Goal: Transaction & Acquisition: Purchase product/service

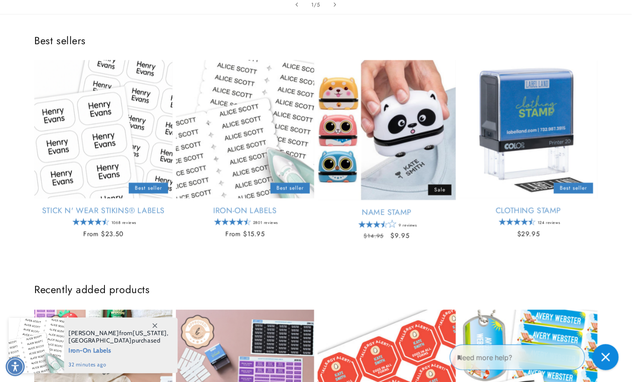
scroll to position [337, 0]
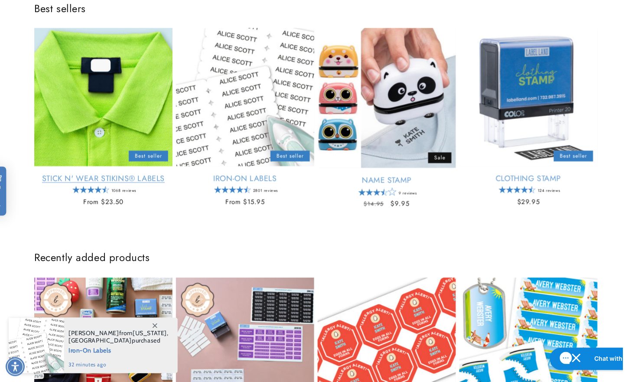
click at [127, 174] on link "Stick N' Wear Stikins® Labels" at bounding box center [103, 179] width 138 height 10
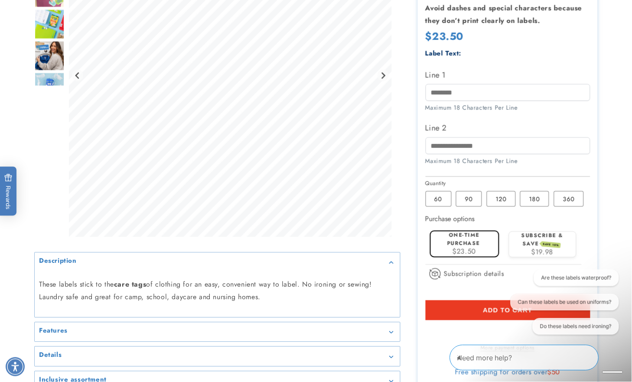
click at [23, 301] on div at bounding box center [316, 125] width 607 height 533
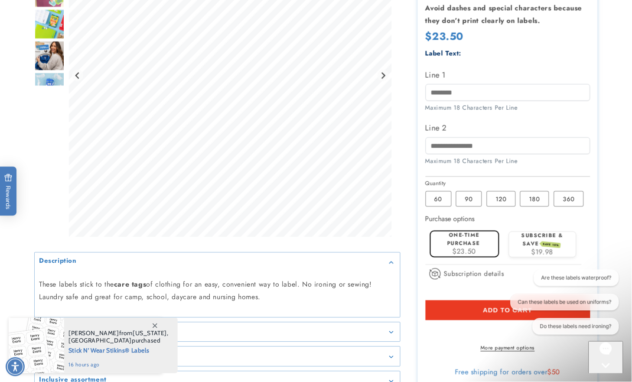
click at [609, 376] on icon "Gorgias live chat" at bounding box center [606, 380] width 9 height 9
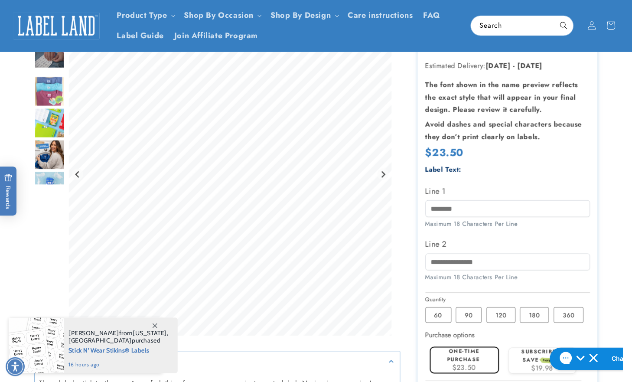
scroll to position [96, 0]
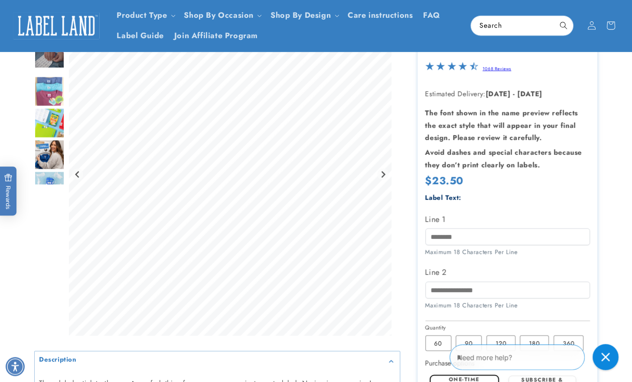
click at [23, 275] on div at bounding box center [316, 269] width 607 height 533
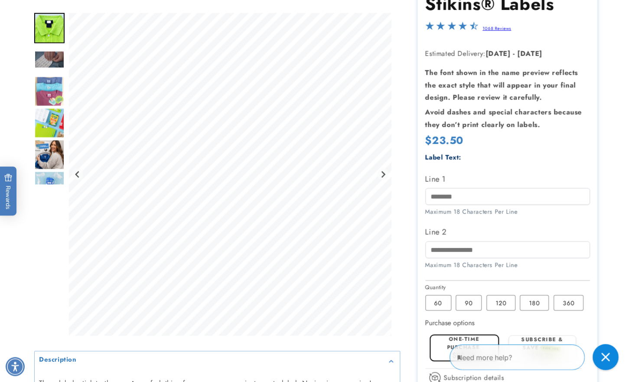
scroll to position [193, 0]
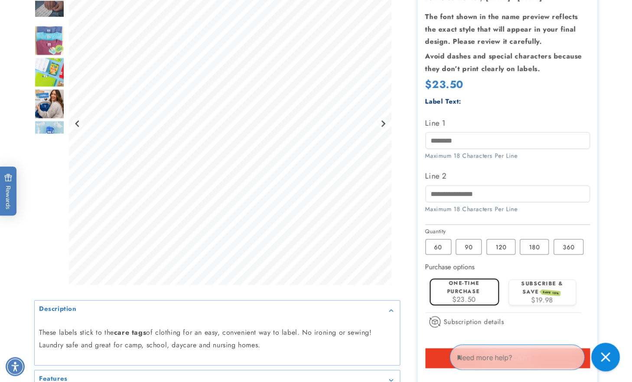
click at [608, 361] on icon "Close gorgias live chat" at bounding box center [605, 356] width 9 height 9
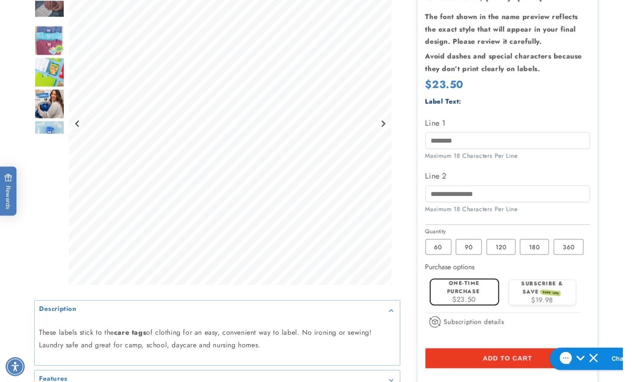
click at [23, 267] on div at bounding box center [316, 173] width 607 height 533
click at [467, 145] on input "Line 1" at bounding box center [508, 140] width 165 height 17
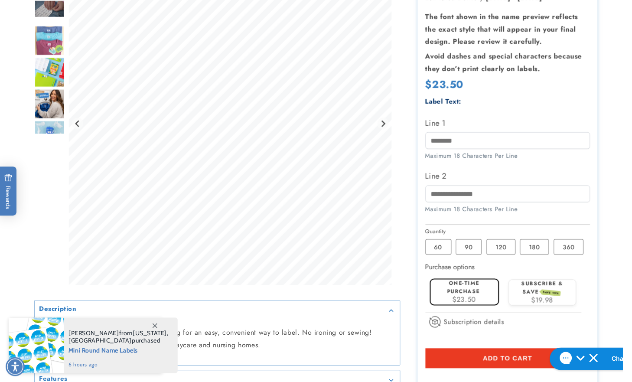
click at [153, 326] on icon at bounding box center [155, 326] width 5 height 5
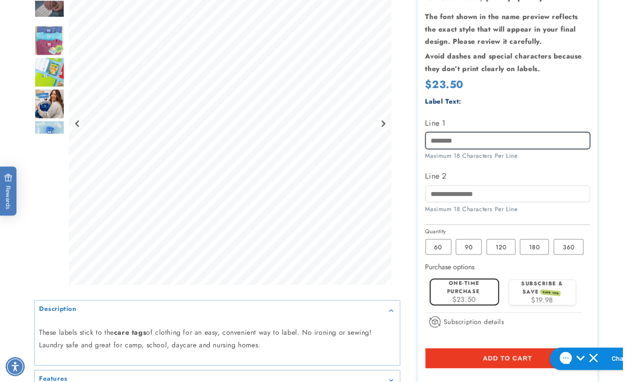
click at [441, 139] on input "Line 1" at bounding box center [508, 140] width 165 height 17
click at [49, 273] on div "Gallery Viewer" at bounding box center [49, 125] width 30 height 327
click at [483, 139] on input "Line 1" at bounding box center [508, 140] width 165 height 17
type input "********"
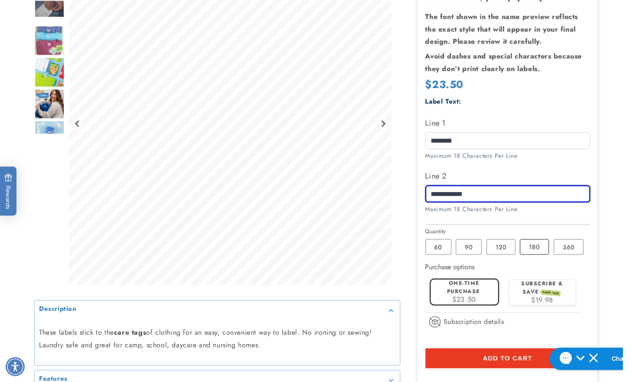
type input "**********"
click at [527, 252] on label "180 Variant sold out or unavailable" at bounding box center [534, 247] width 29 height 16
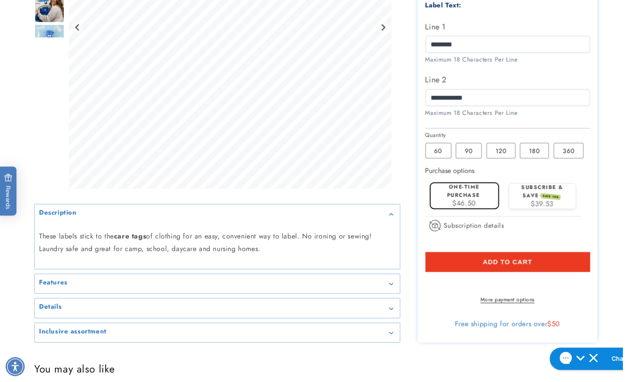
click at [621, 212] on product-info at bounding box center [316, 73] width 632 height 548
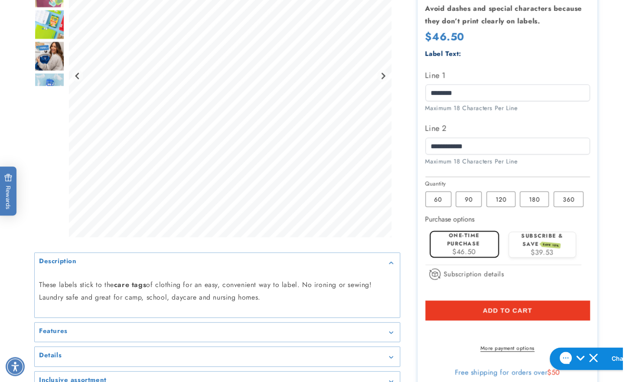
scroll to position [241, 0]
click at [606, 222] on div at bounding box center [316, 125] width 607 height 533
click at [611, 153] on div at bounding box center [316, 125] width 607 height 533
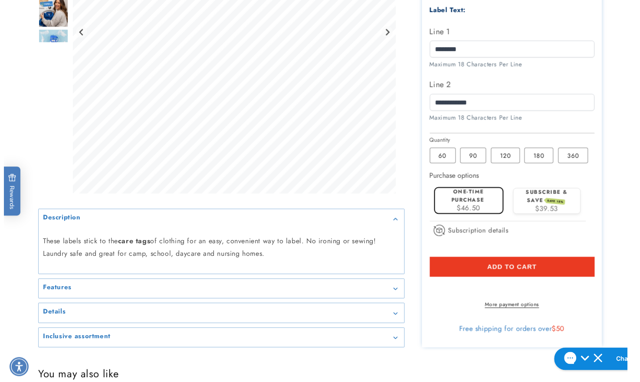
scroll to position [385, 0]
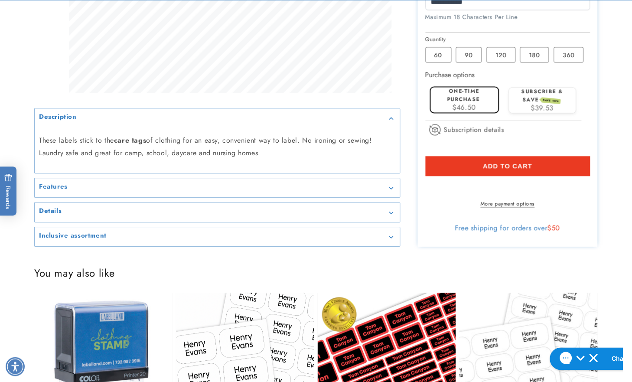
drag, startPoint x: 573, startPoint y: 53, endPoint x: 587, endPoint y: 52, distance: 14.3
click at [575, 53] on label "360 Variant sold out or unavailable" at bounding box center [569, 55] width 30 height 16
click at [572, 53] on label "360 Variant sold out or unavailable" at bounding box center [569, 55] width 30 height 16
click at [464, 169] on button "Add to cart" at bounding box center [508, 166] width 165 height 20
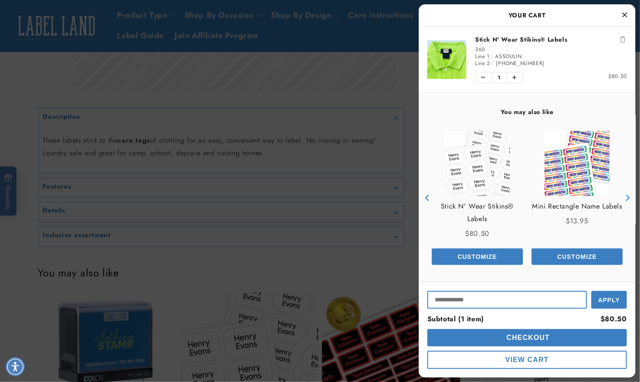
click at [475, 302] on input "Input Discount" at bounding box center [507, 300] width 160 height 18
type input "*********"
click at [591, 289] on button "Apply" at bounding box center [609, 299] width 36 height 20
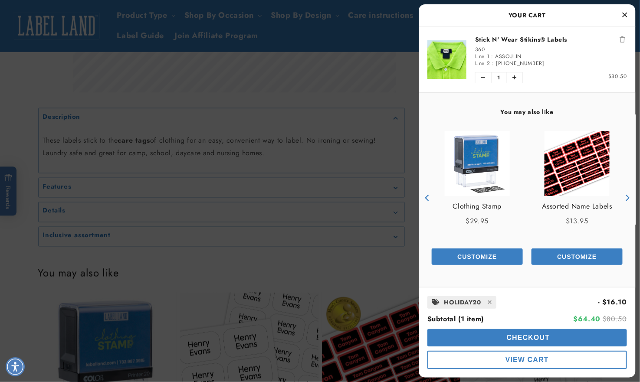
click at [515, 340] on span "Checkout" at bounding box center [527, 337] width 46 height 7
